Goal: Task Accomplishment & Management: Use online tool/utility

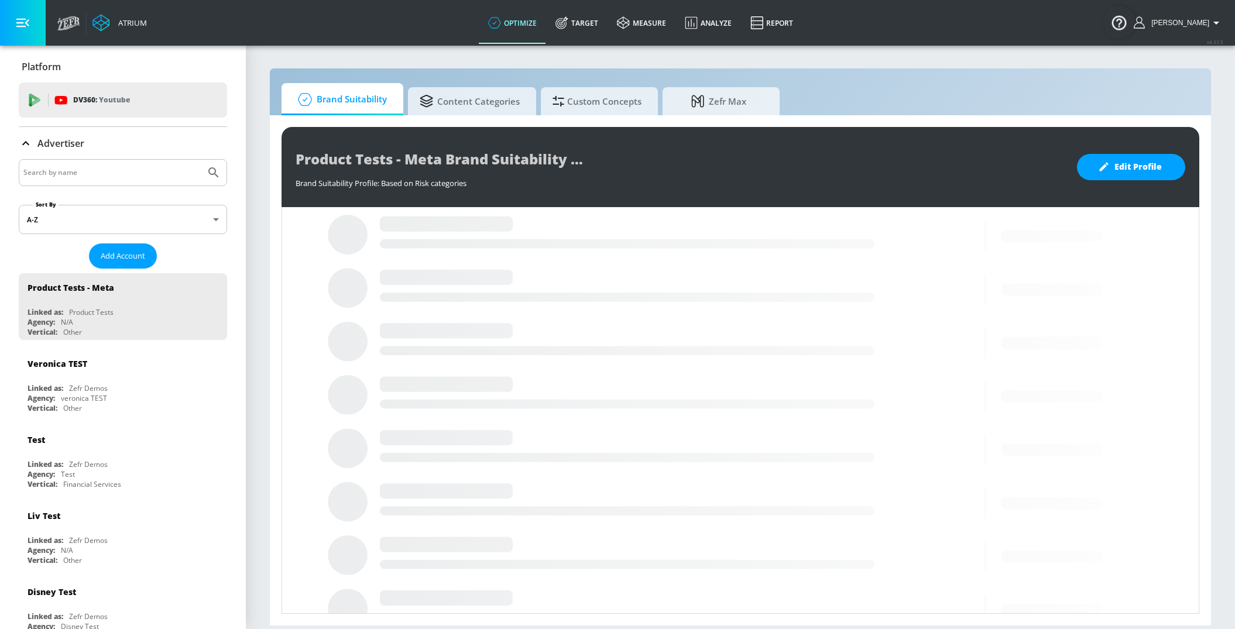
click at [56, 180] on div at bounding box center [123, 172] width 208 height 27
click at [56, 173] on input "Search by name" at bounding box center [111, 172] width 177 height 15
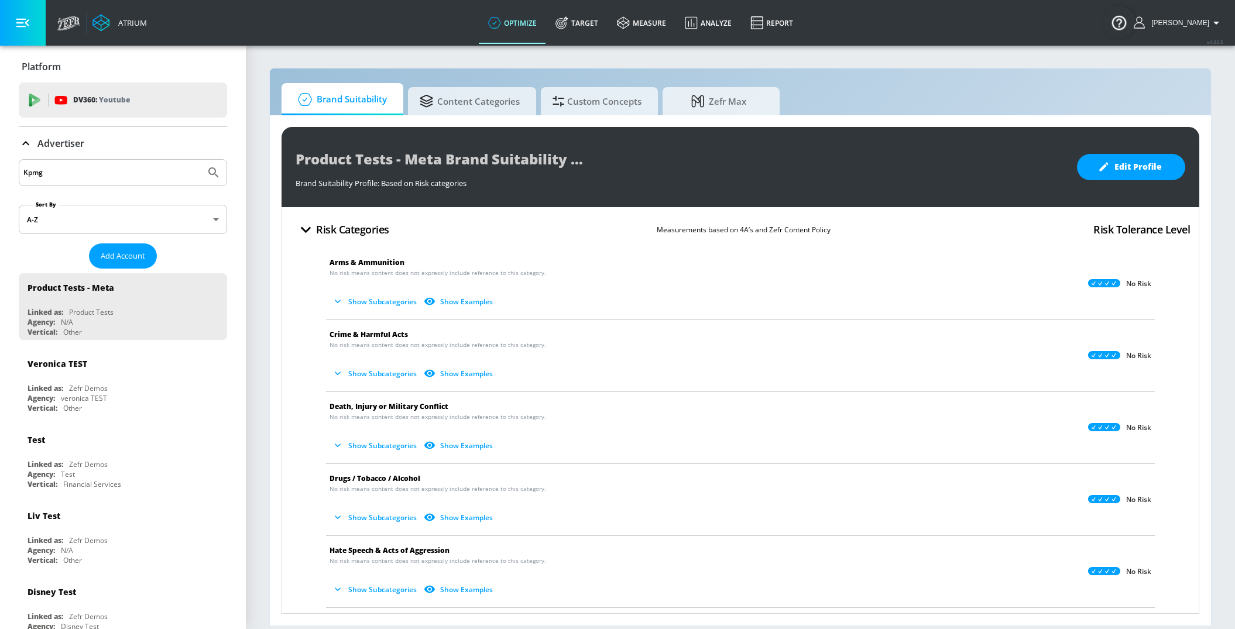
type input "Kpmg"
click at [216, 169] on icon "Submit Search" at bounding box center [214, 173] width 14 height 14
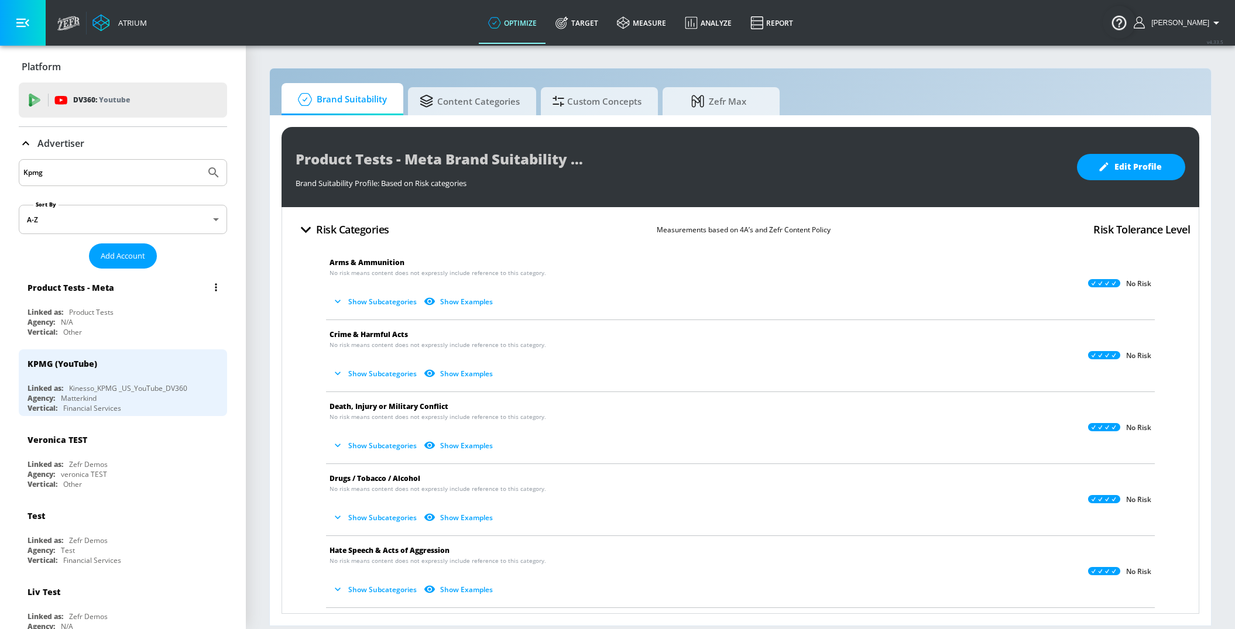
scroll to position [9, 0]
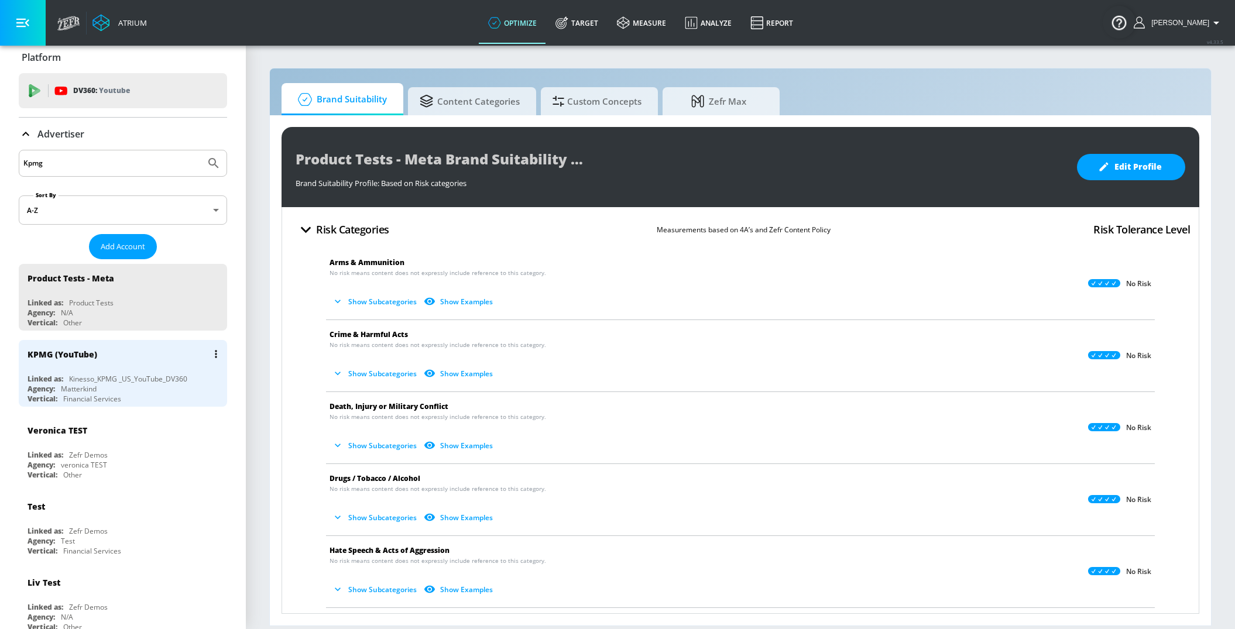
click at [75, 365] on div "KPMG (YouTube)" at bounding box center [125, 354] width 197 height 28
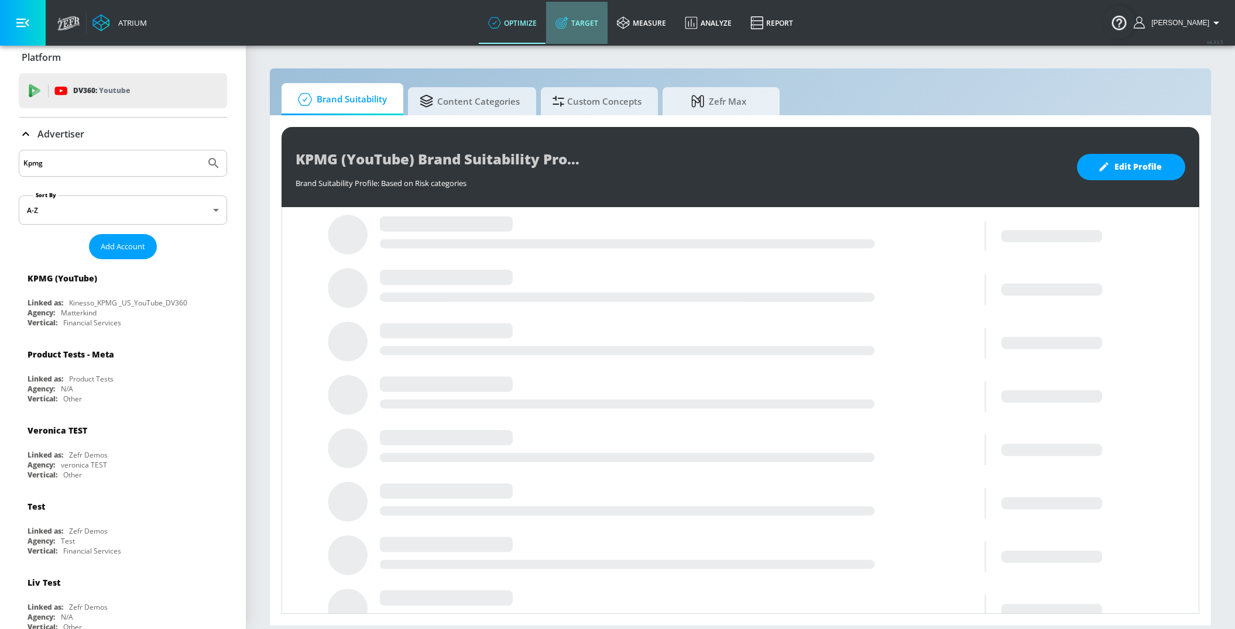
click at [597, 12] on link "Target" at bounding box center [576, 23] width 61 height 42
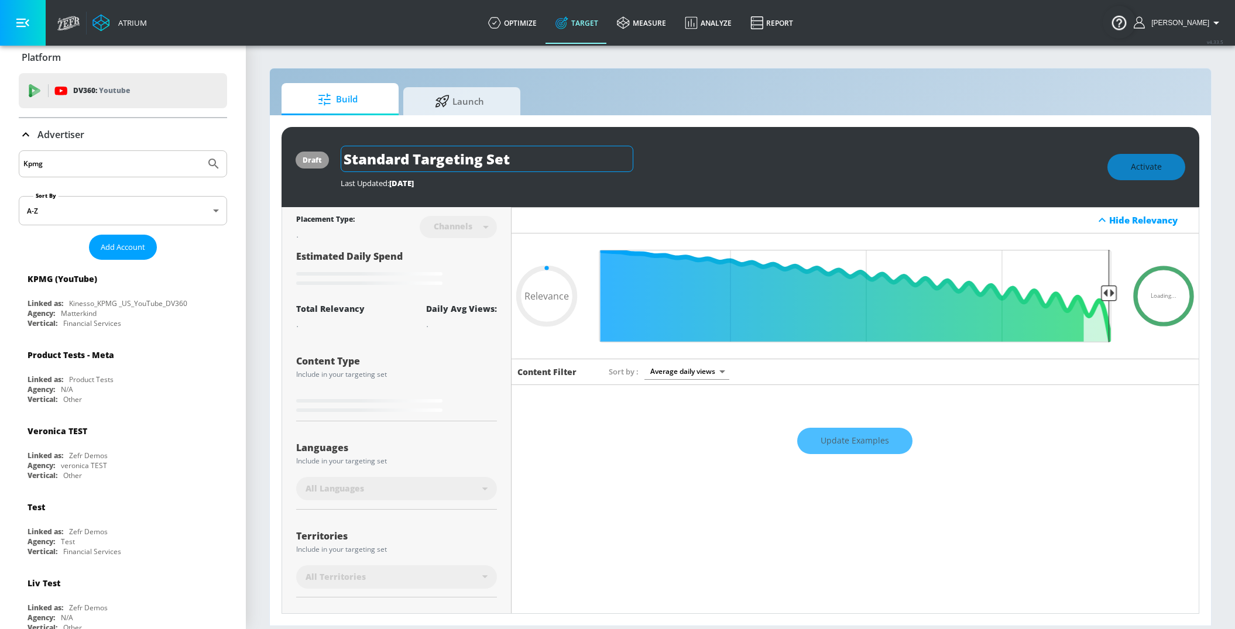
type input "0.05"
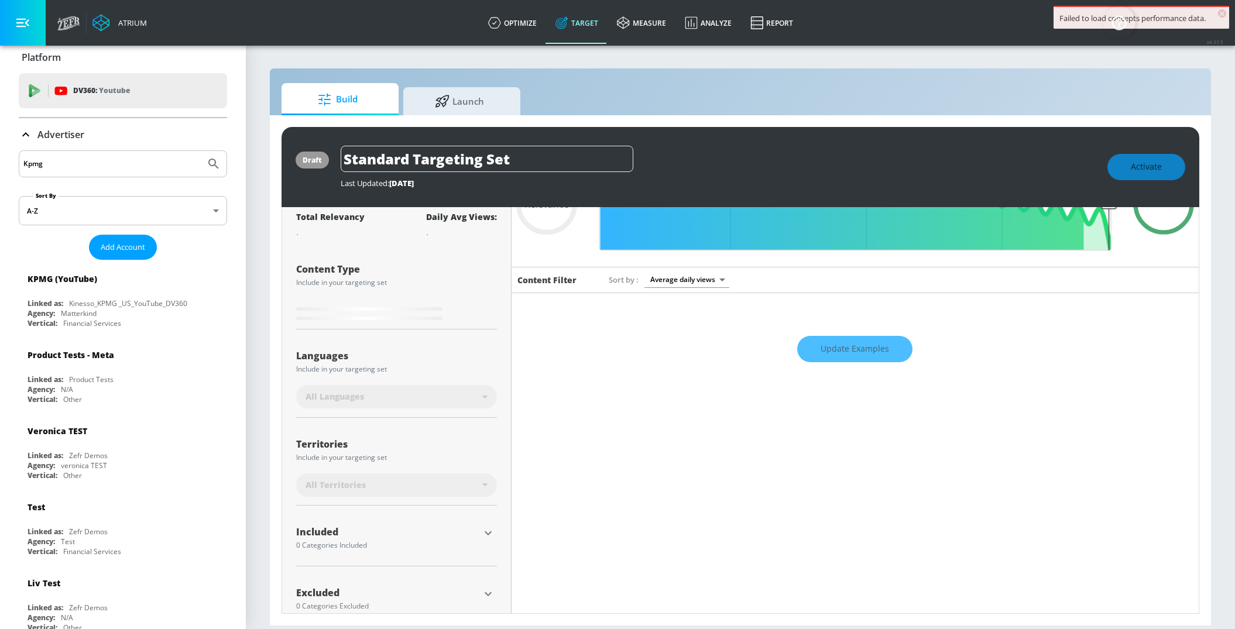
scroll to position [114, 0]
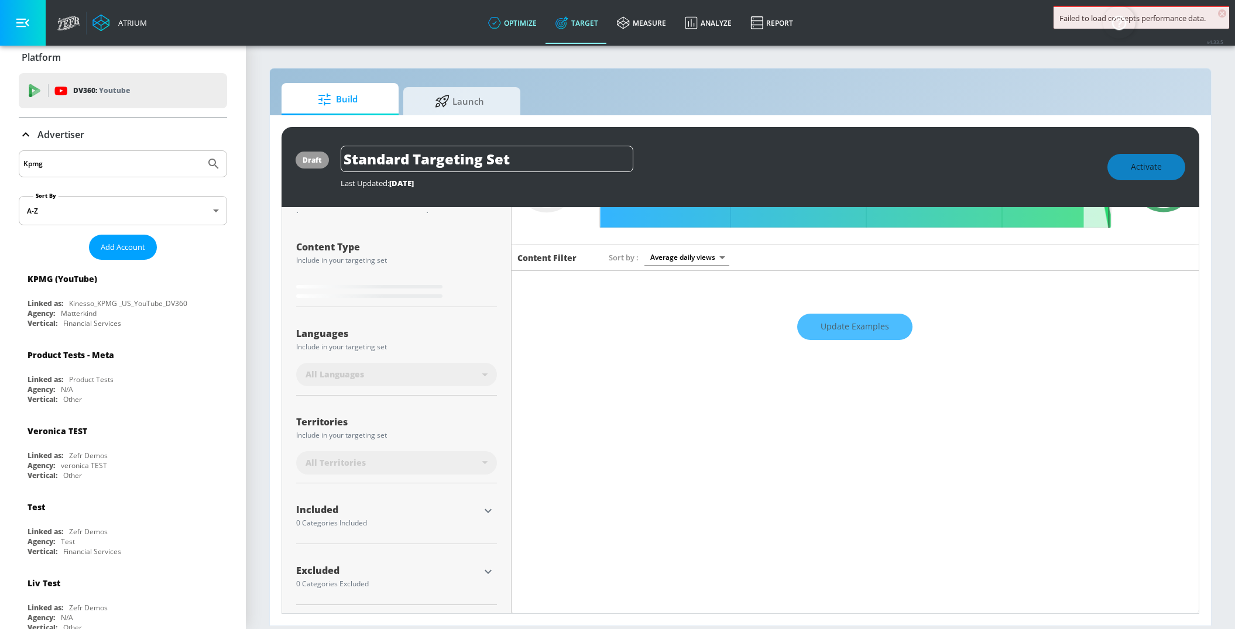
click at [526, 22] on link "optimize" at bounding box center [512, 23] width 67 height 42
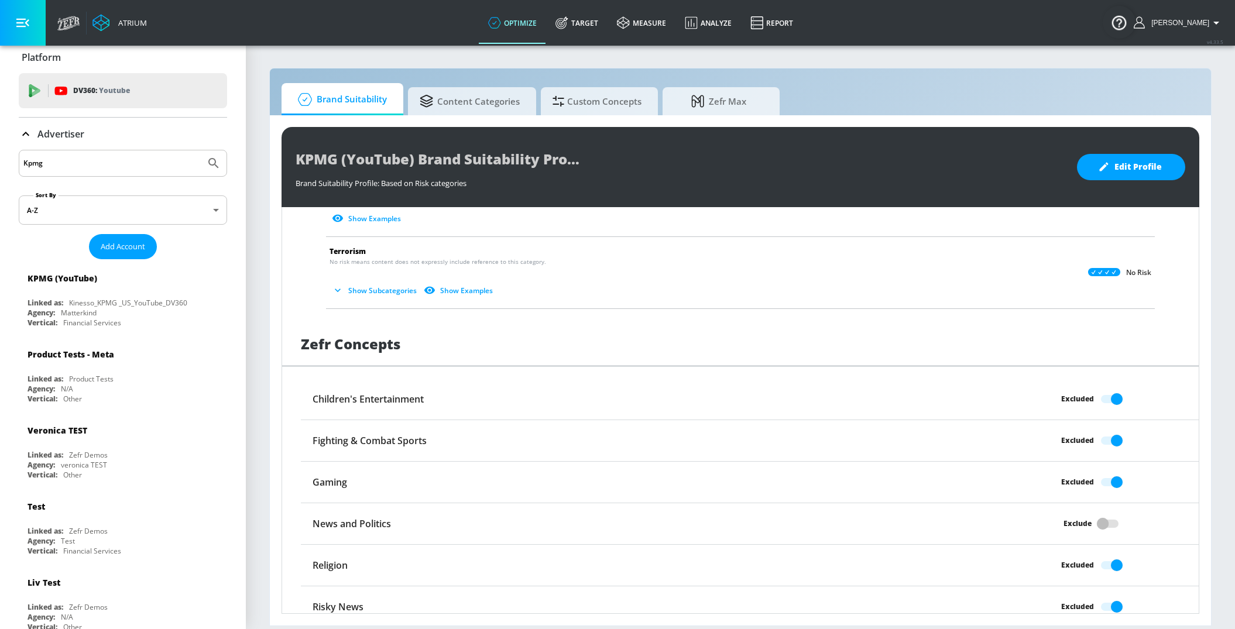
scroll to position [812, 0]
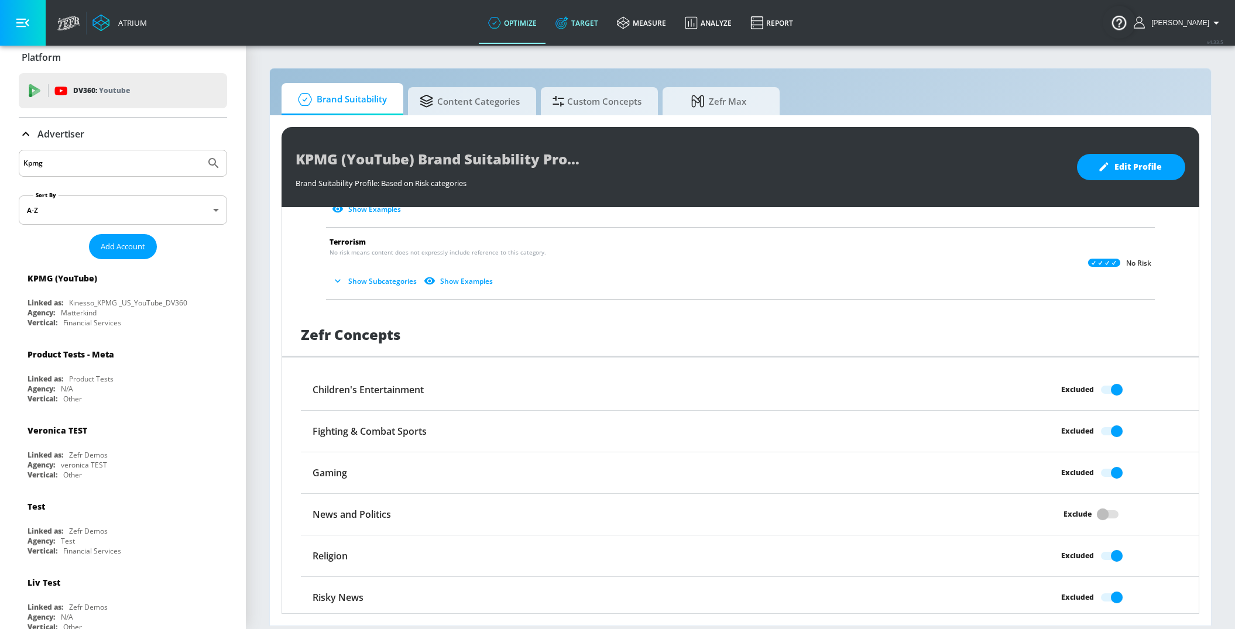
click at [604, 19] on link "Target" at bounding box center [576, 23] width 61 height 42
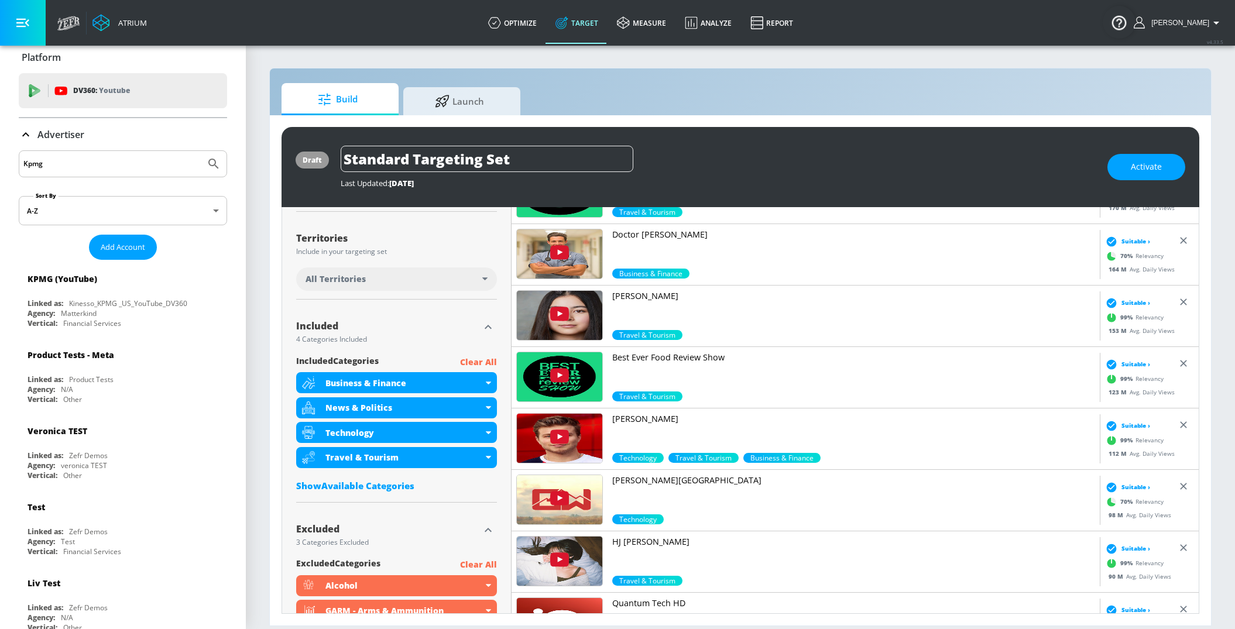
scroll to position [407, 0]
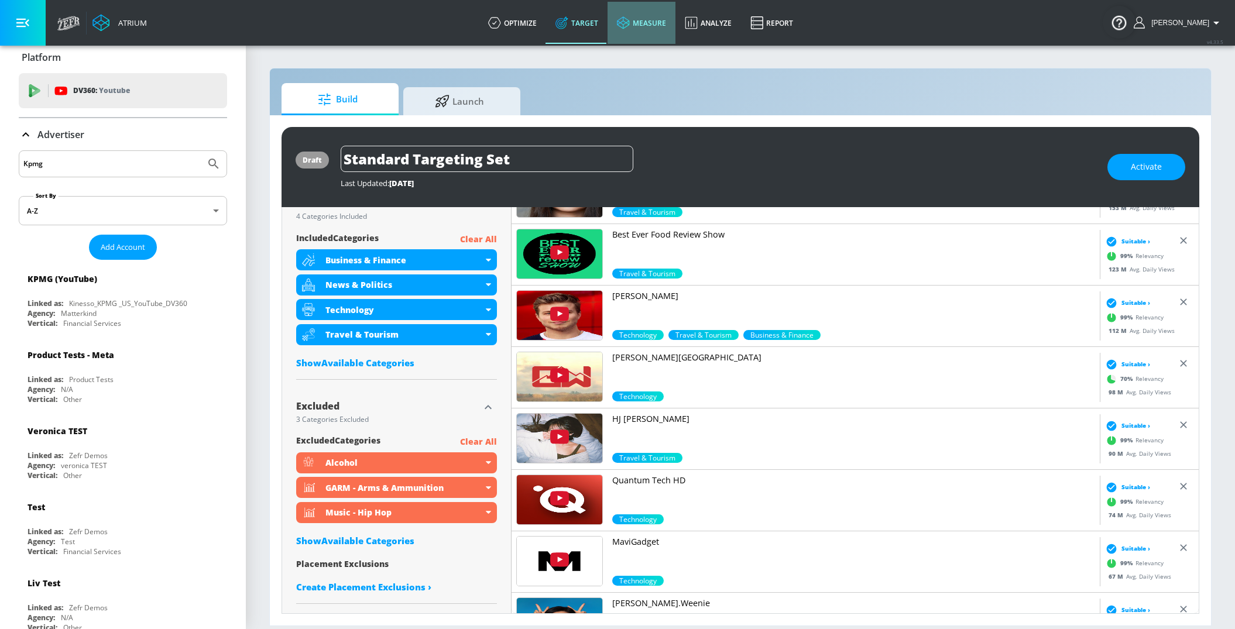
click at [649, 37] on link "measure" at bounding box center [641, 23] width 68 height 42
click at [597, 26] on link "Target" at bounding box center [576, 23] width 61 height 42
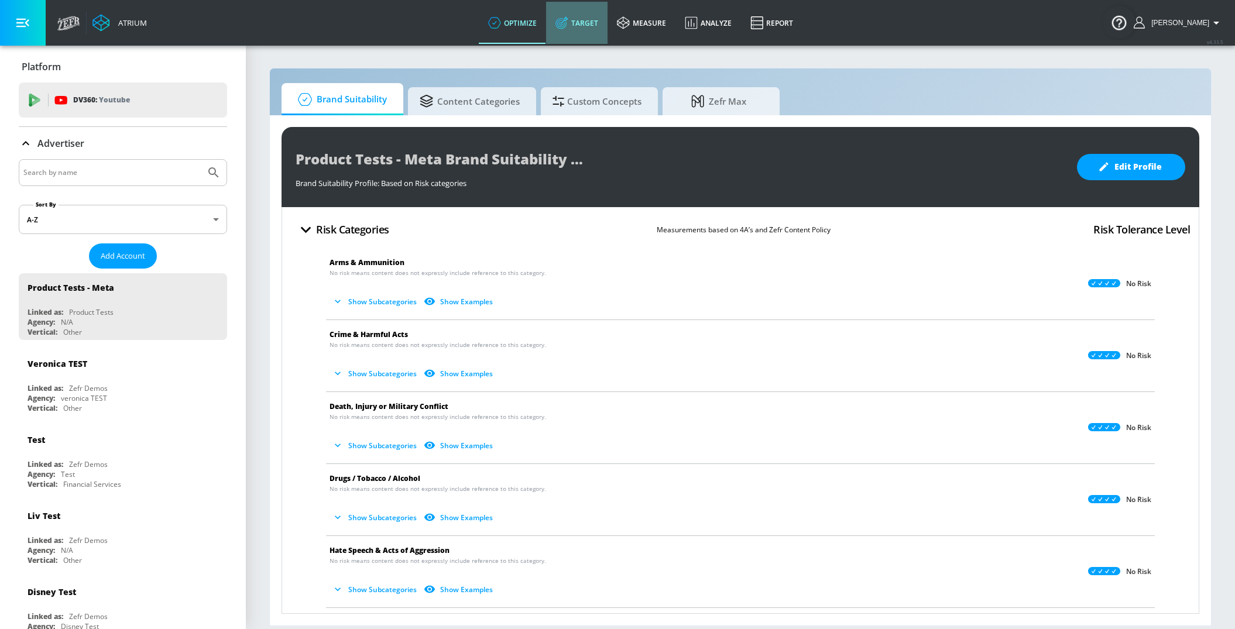
click at [589, 18] on link "Target" at bounding box center [576, 23] width 61 height 42
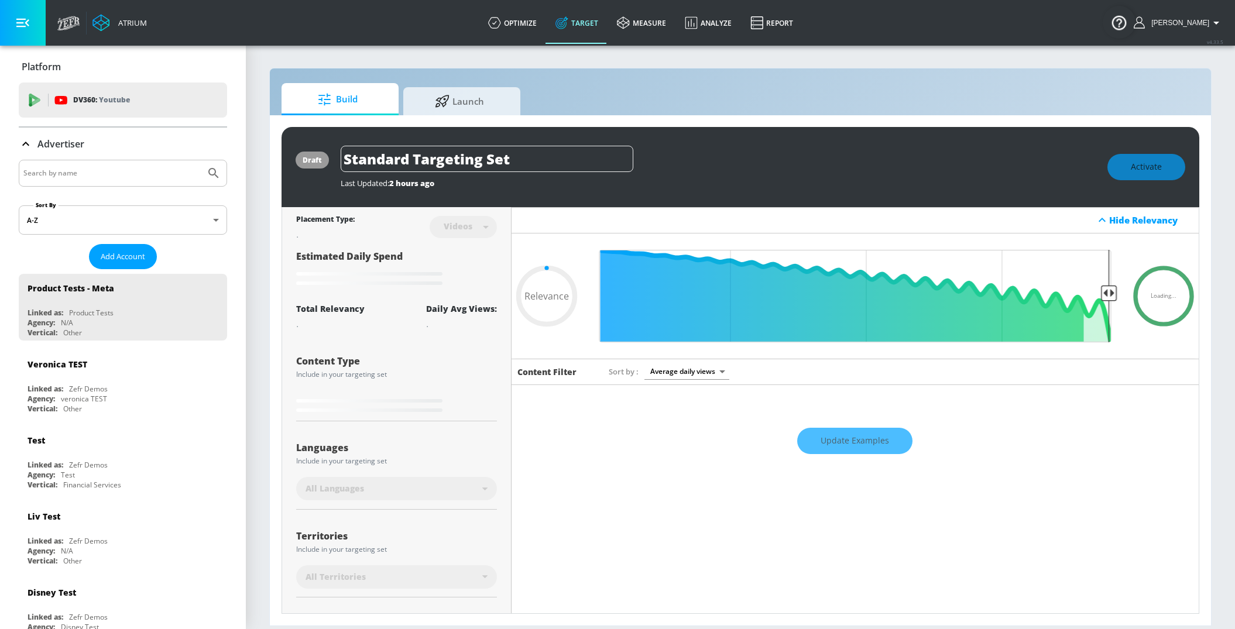
type input "0.05"
click at [642, 224] on div "Hide Relevancy" at bounding box center [854, 220] width 687 height 26
